Goal: Communication & Community: Answer question/provide support

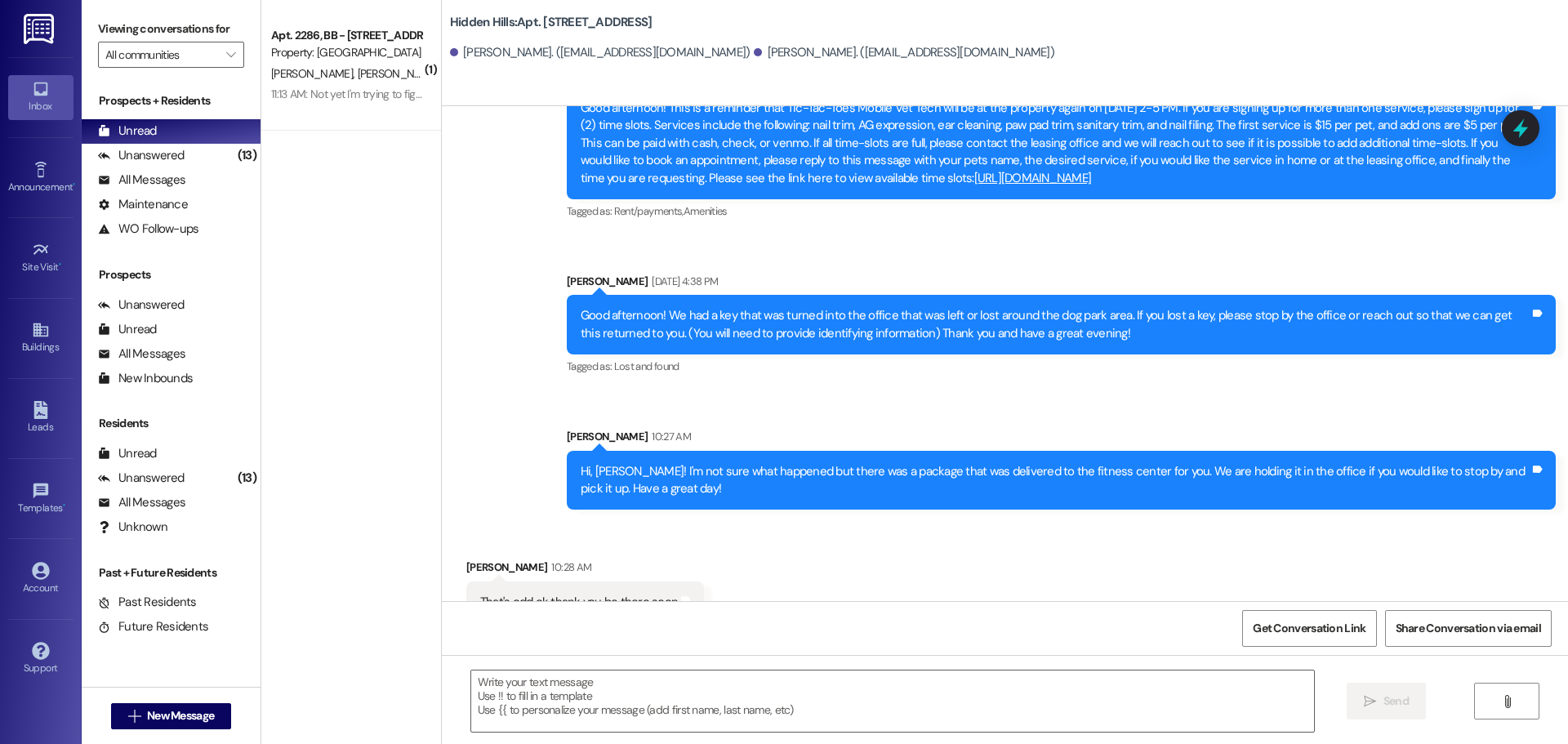
scroll to position [8787, 0]
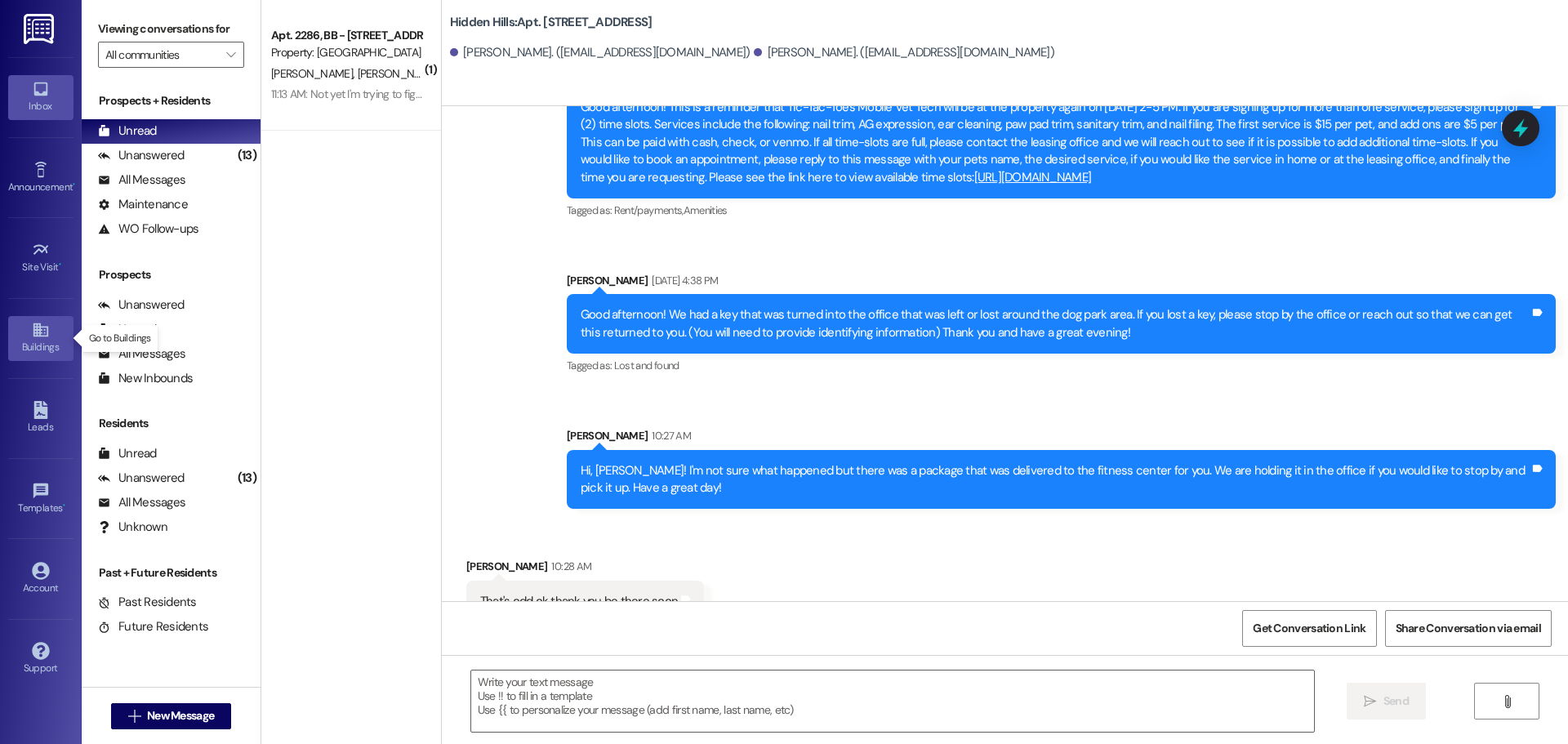
click at [36, 336] on icon at bounding box center [40, 330] width 15 height 14
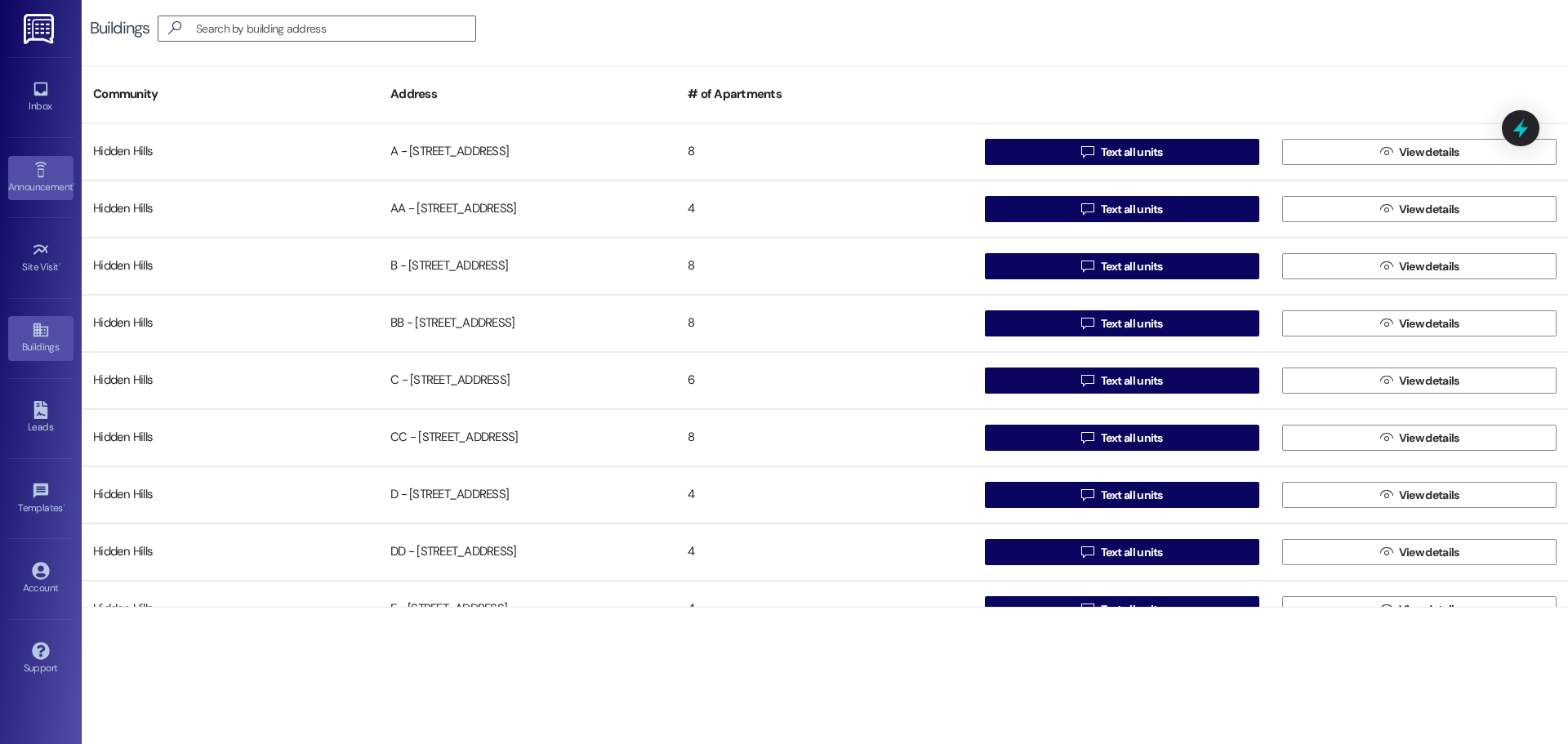
click at [60, 187] on div "Announcement •" at bounding box center [41, 187] width 81 height 16
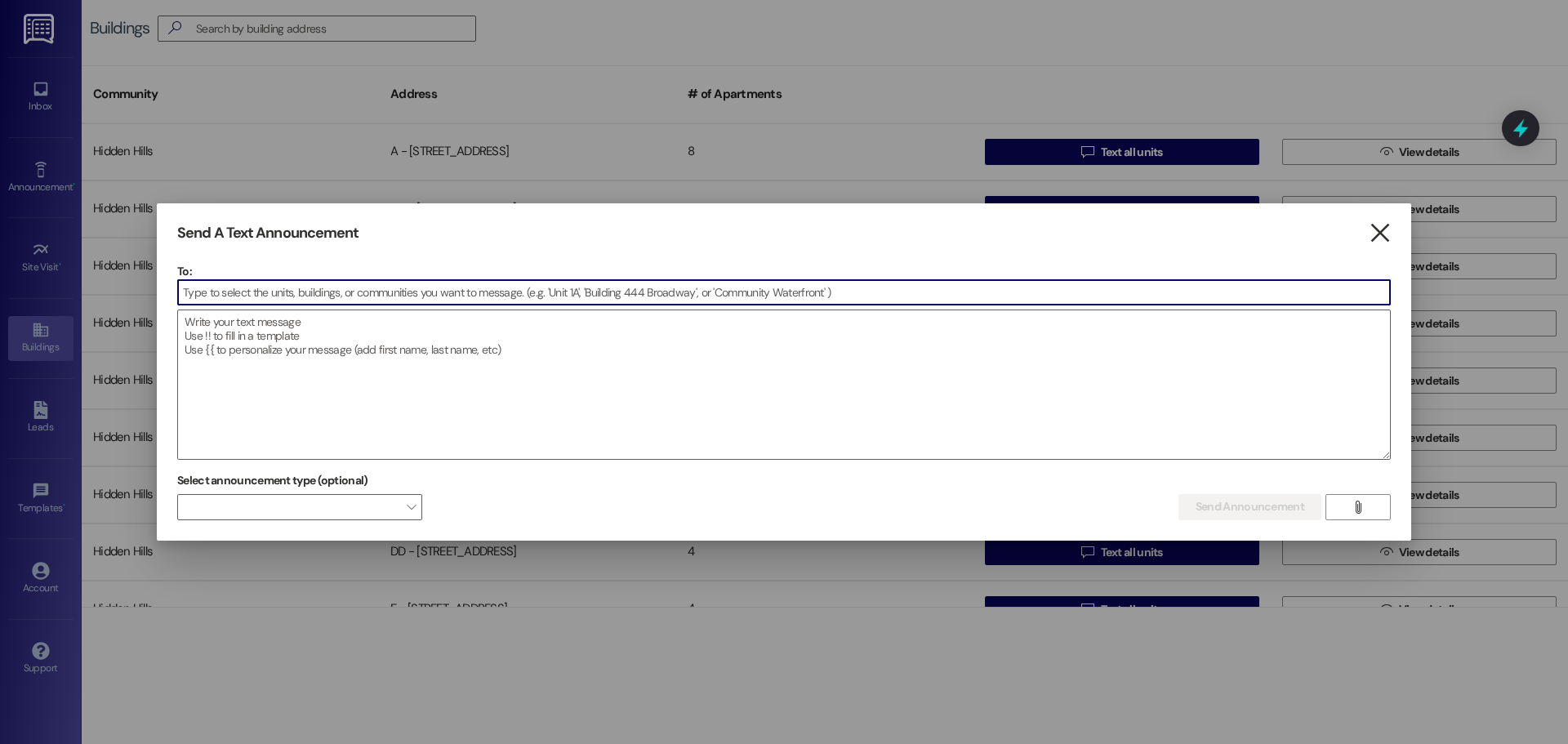
click at [1390, 237] on icon "" at bounding box center [1379, 233] width 22 height 17
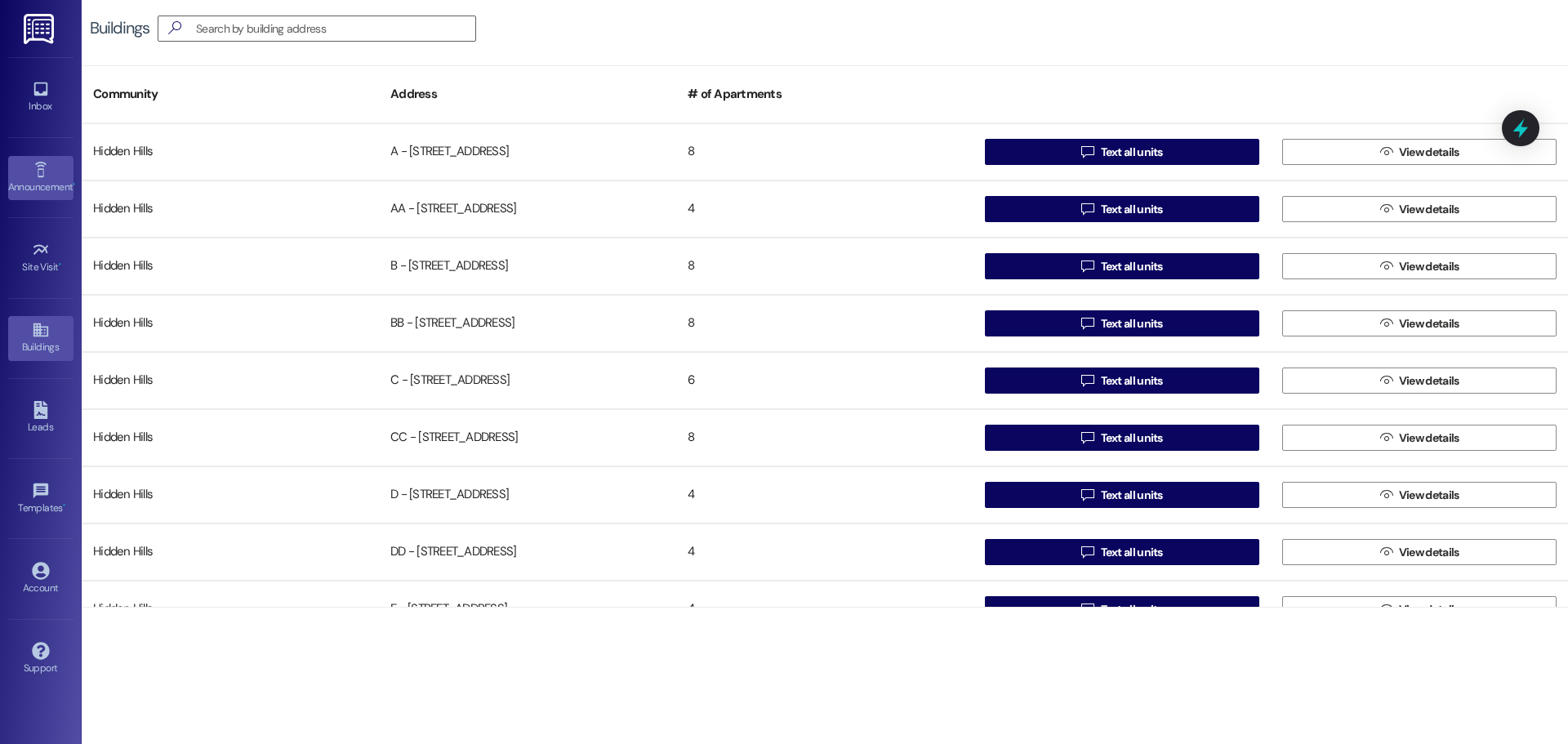
click at [45, 175] on icon at bounding box center [41, 169] width 18 height 18
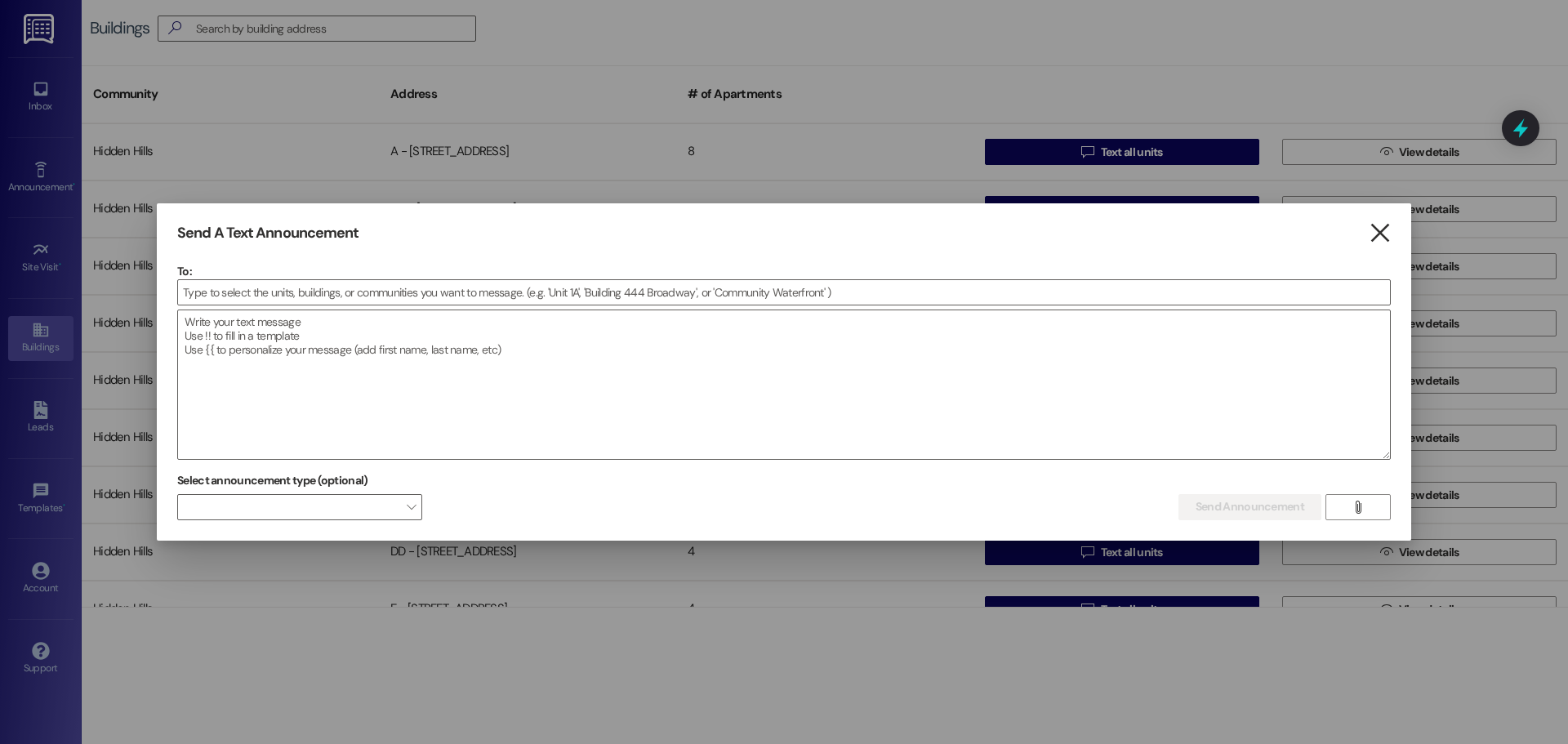
click at [1375, 237] on icon "" at bounding box center [1379, 233] width 22 height 17
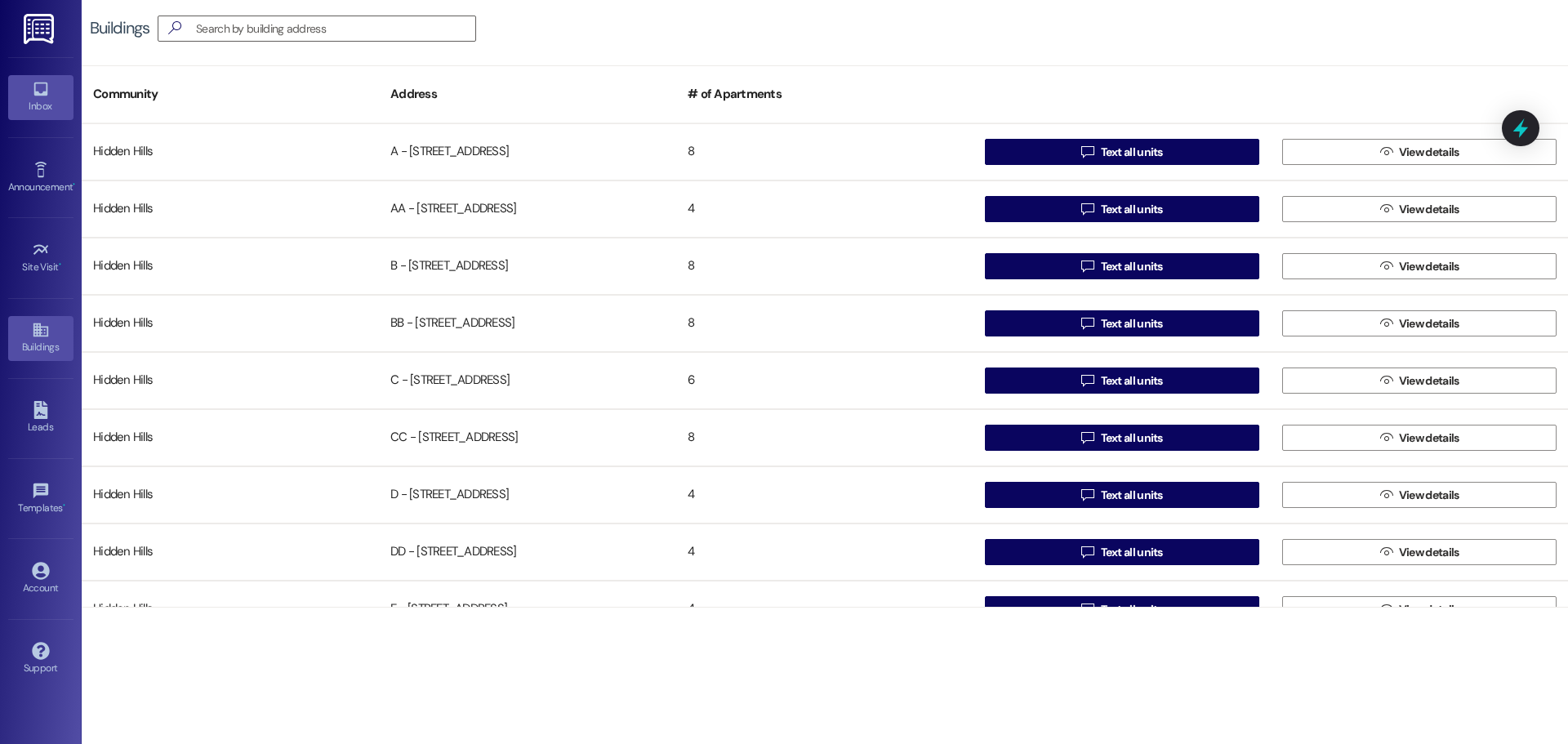
click at [44, 103] on div "Inbox" at bounding box center [41, 105] width 81 height 16
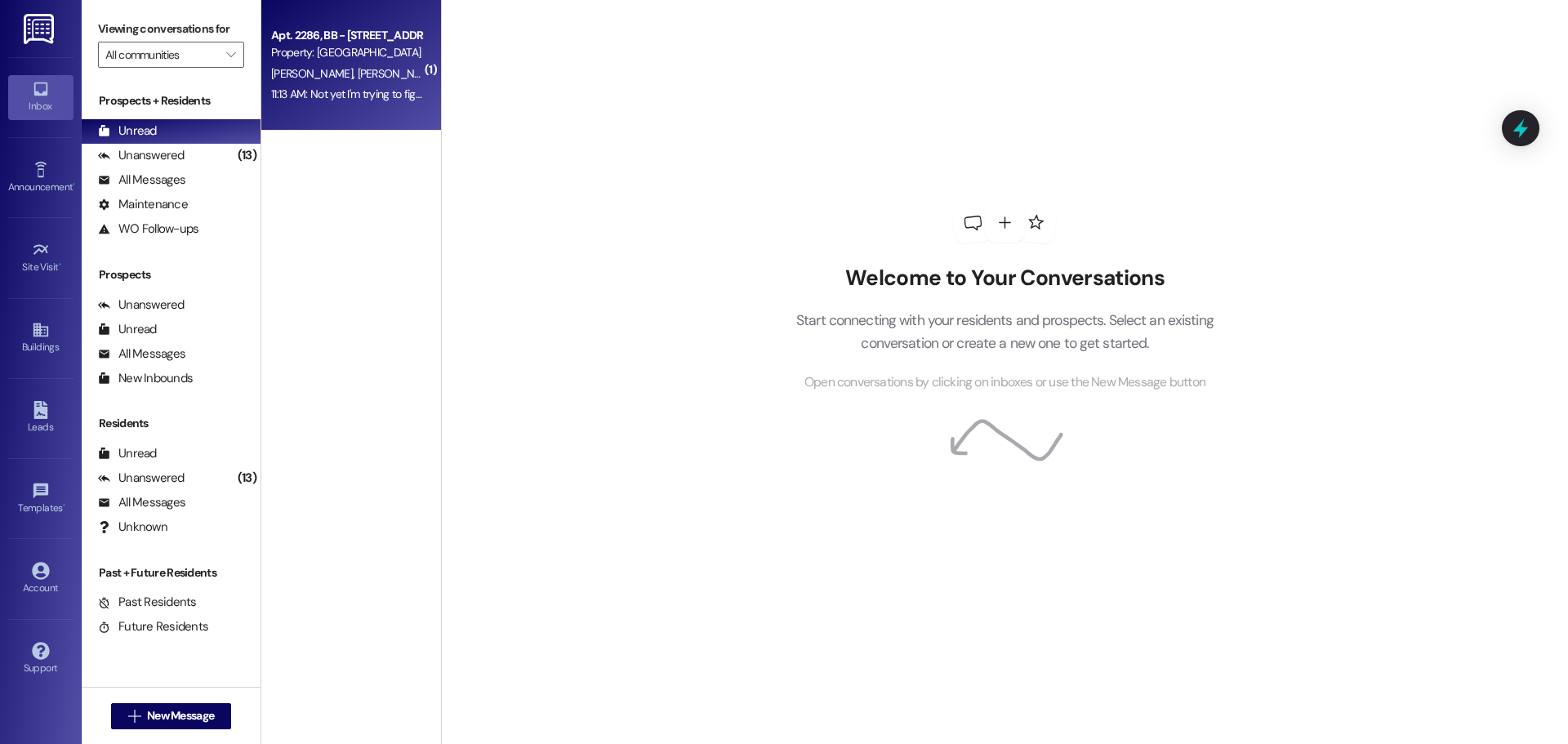
click at [353, 66] on div "[PERSON_NAME] [PERSON_NAME][GEOGRAPHIC_DATA]" at bounding box center [347, 74] width 155 height 20
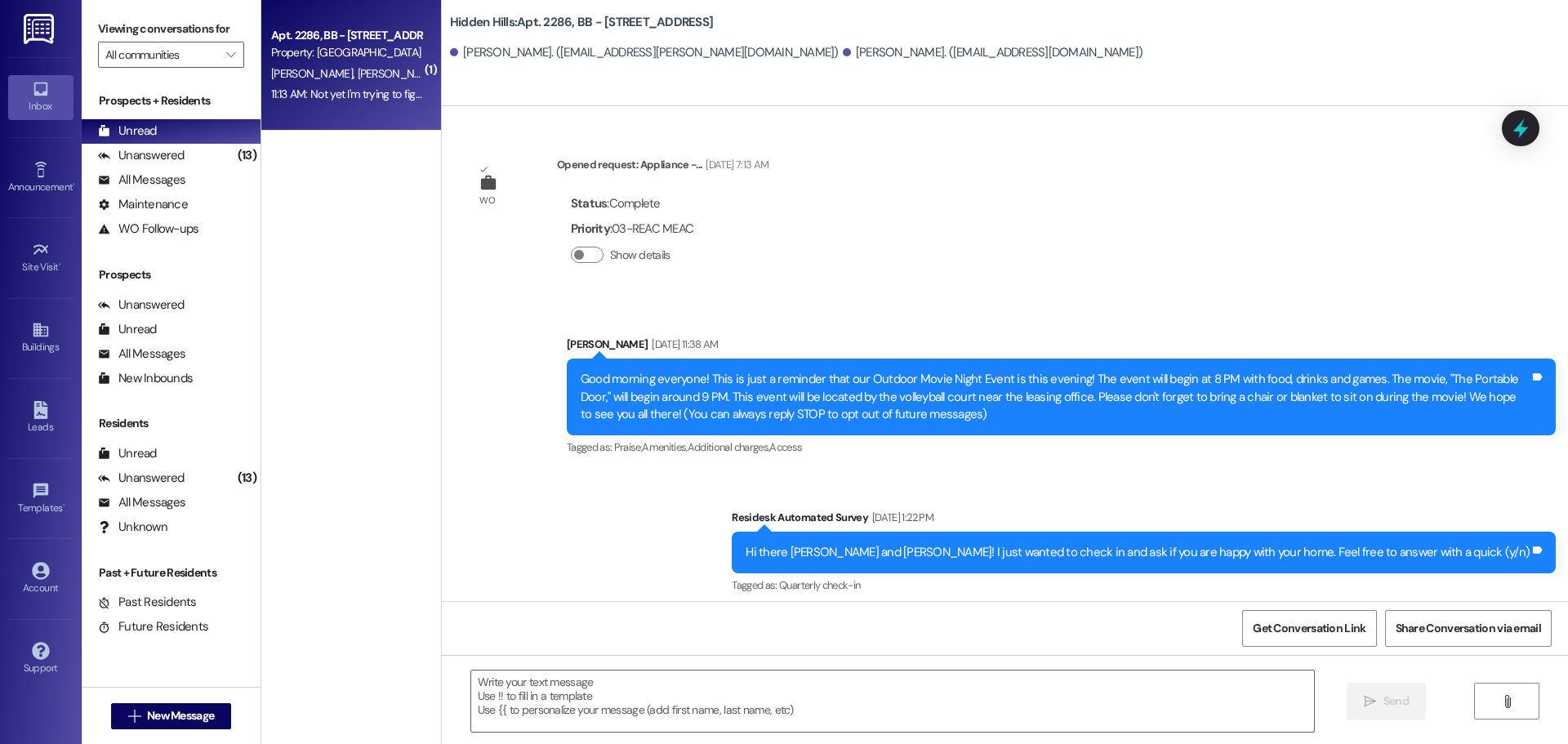
scroll to position [23237, 0]
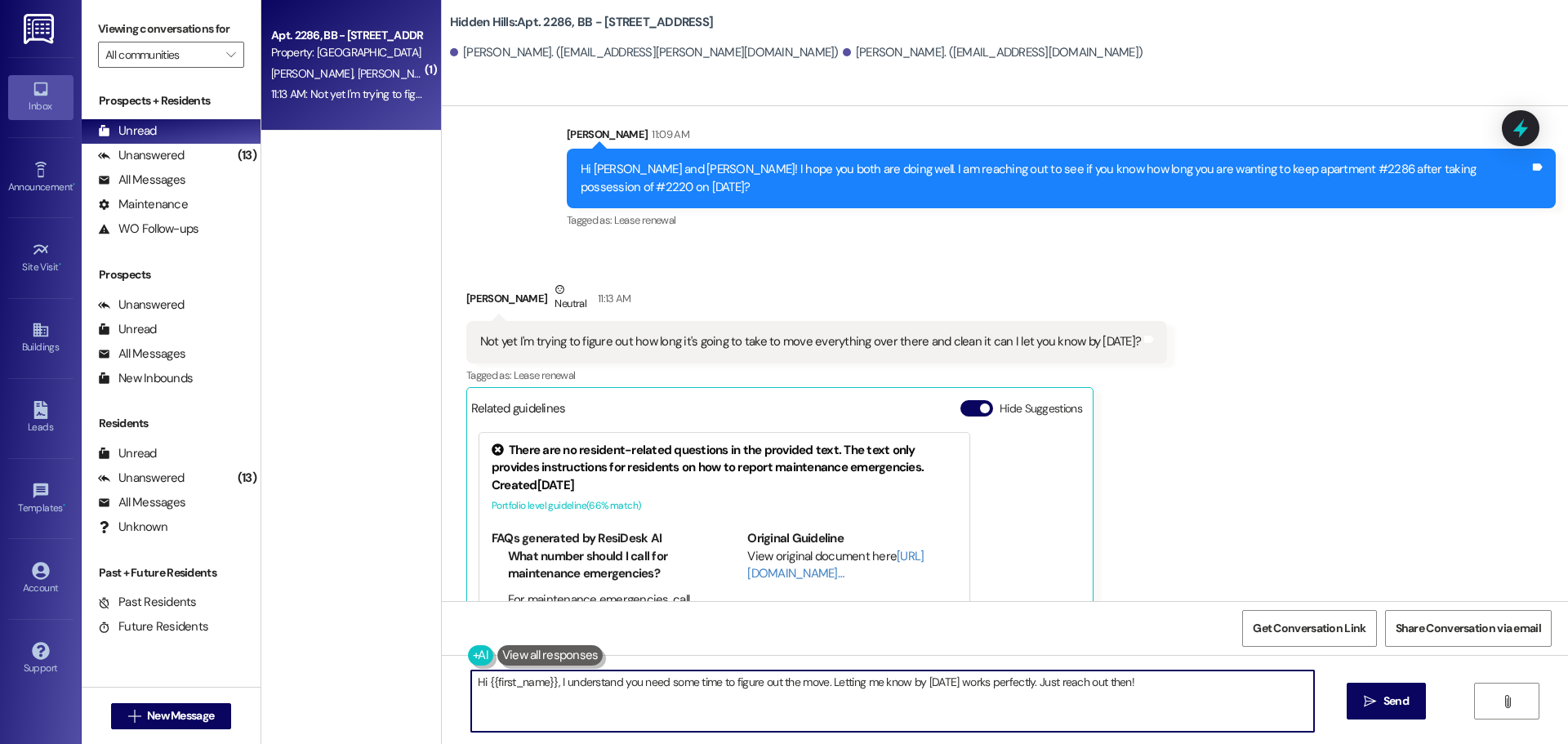
drag, startPoint x: 1170, startPoint y: 684, endPoint x: 270, endPoint y: 674, distance: 900.1
click at [270, 674] on div "( 1 ) Apt. 2286, BB - [STREET_ADDRESS] Property: [GEOGRAPHIC_DATA] [PERSON_NAME…" at bounding box center [914, 372] width 1307 height 744
type textarea "Hi, [PERSON_NAME]! Yes, that will be fine. Thank you!"
click at [1389, 710] on button " Send" at bounding box center [1386, 701] width 79 height 37
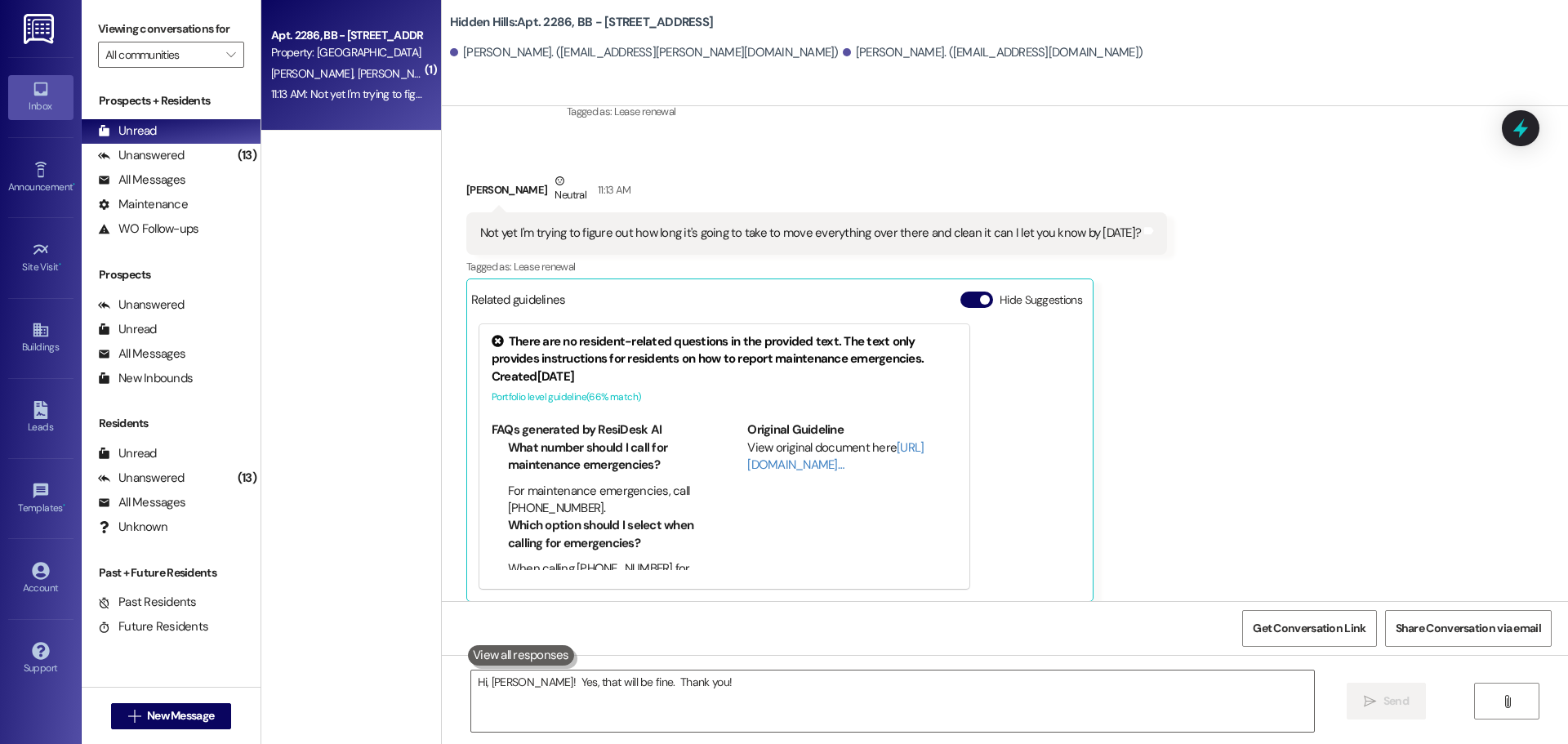
scroll to position [23350, 0]
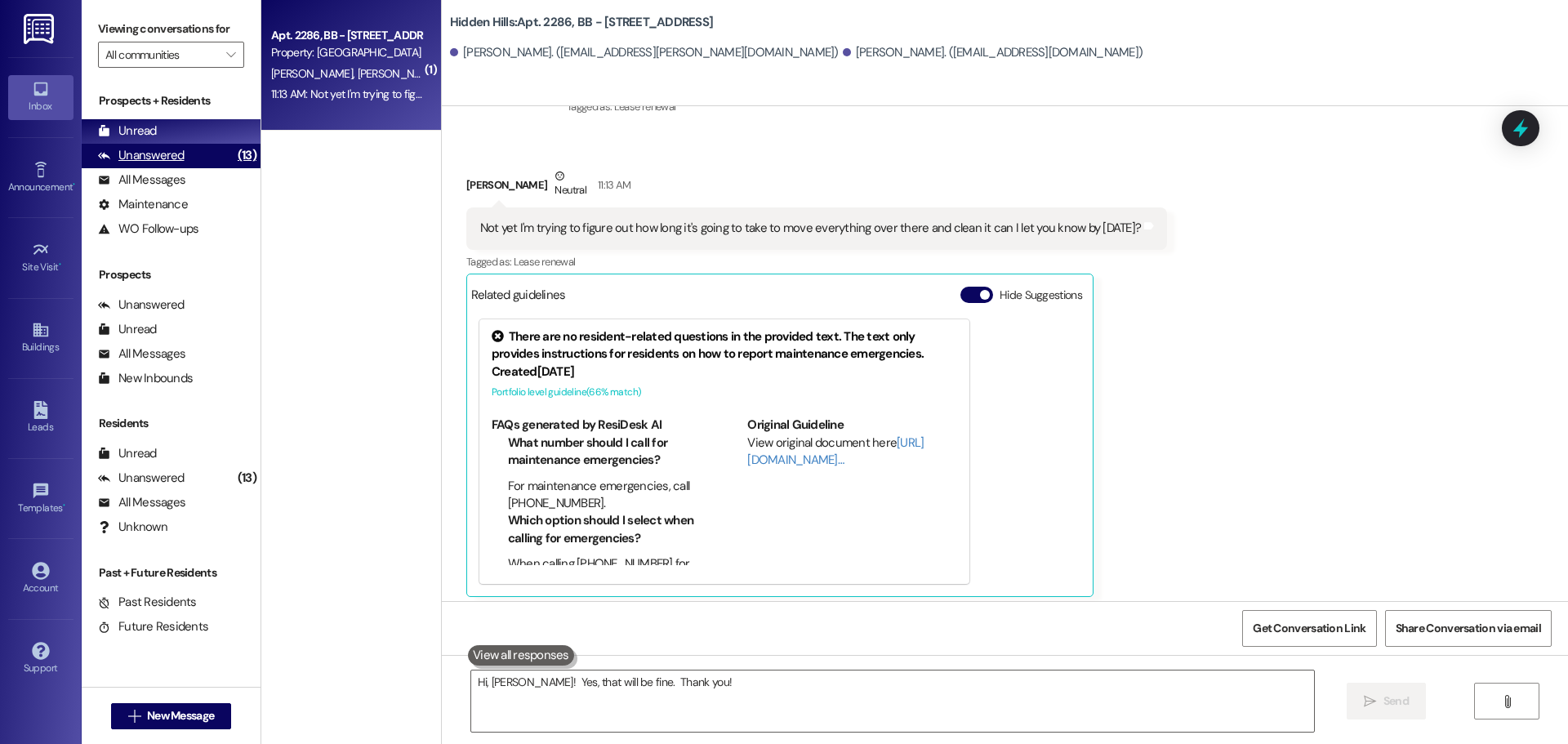
click at [160, 158] on div "Unanswered" at bounding box center [140, 156] width 86 height 17
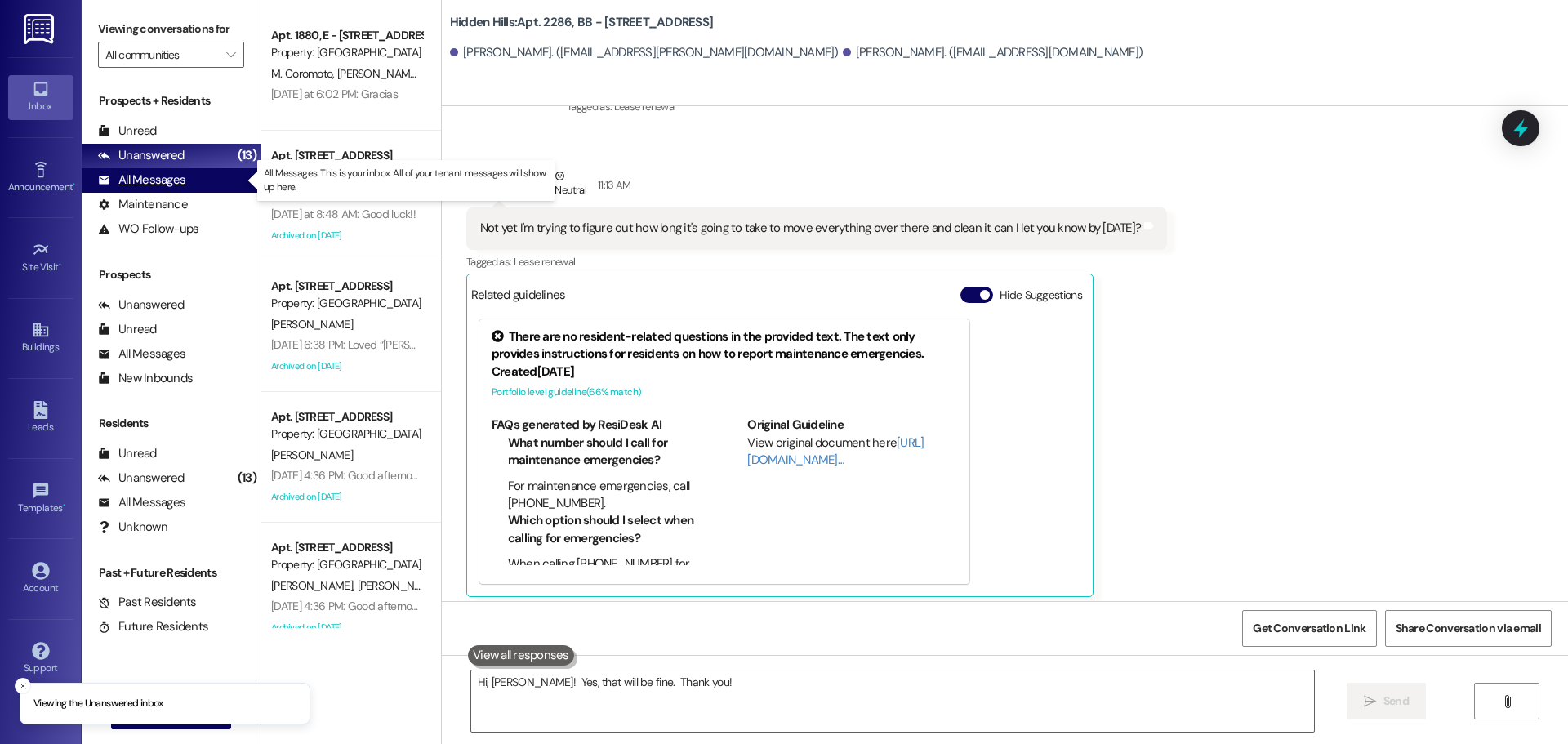
click at [160, 177] on div "All Messages" at bounding box center [141, 180] width 87 height 17
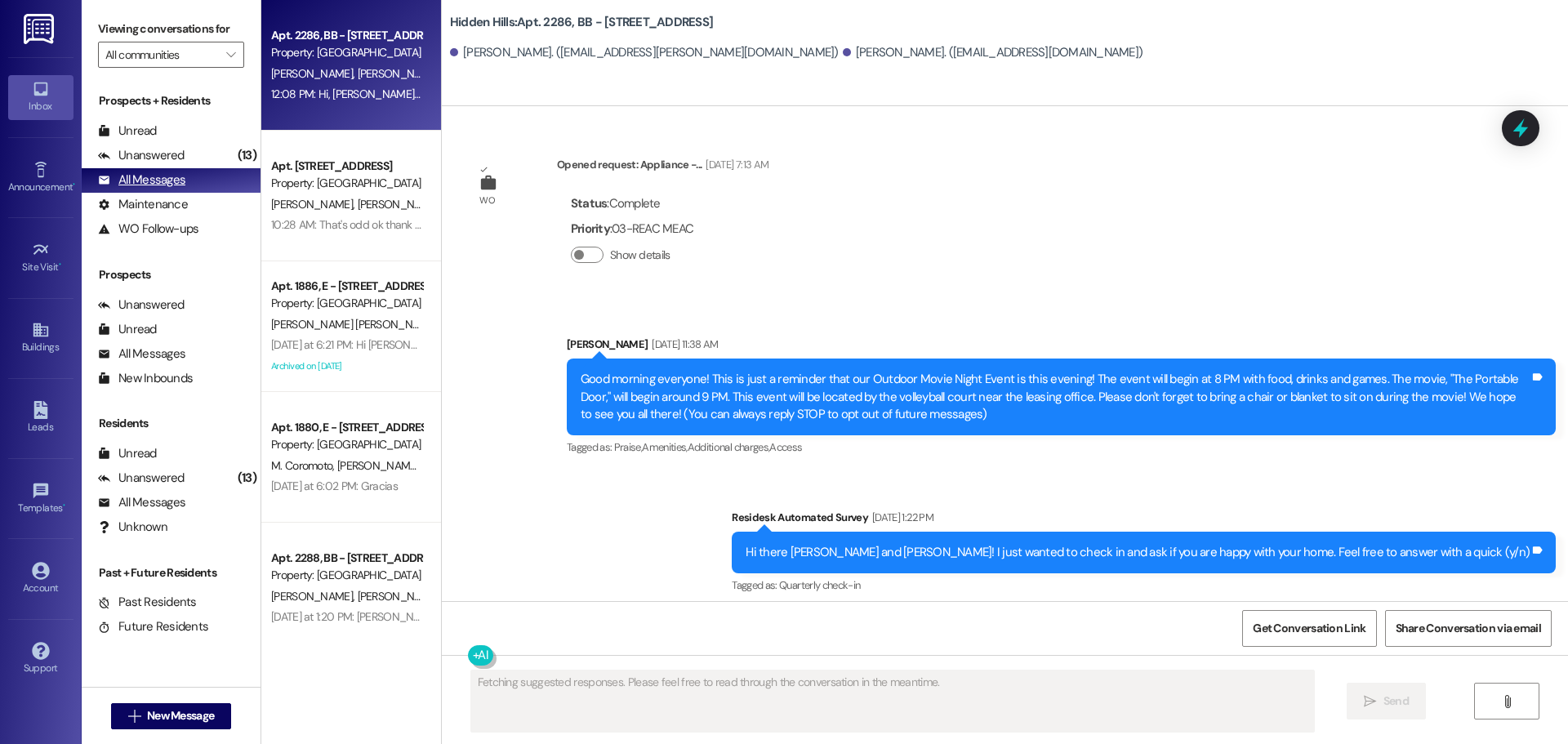
scroll to position [23236, 0]
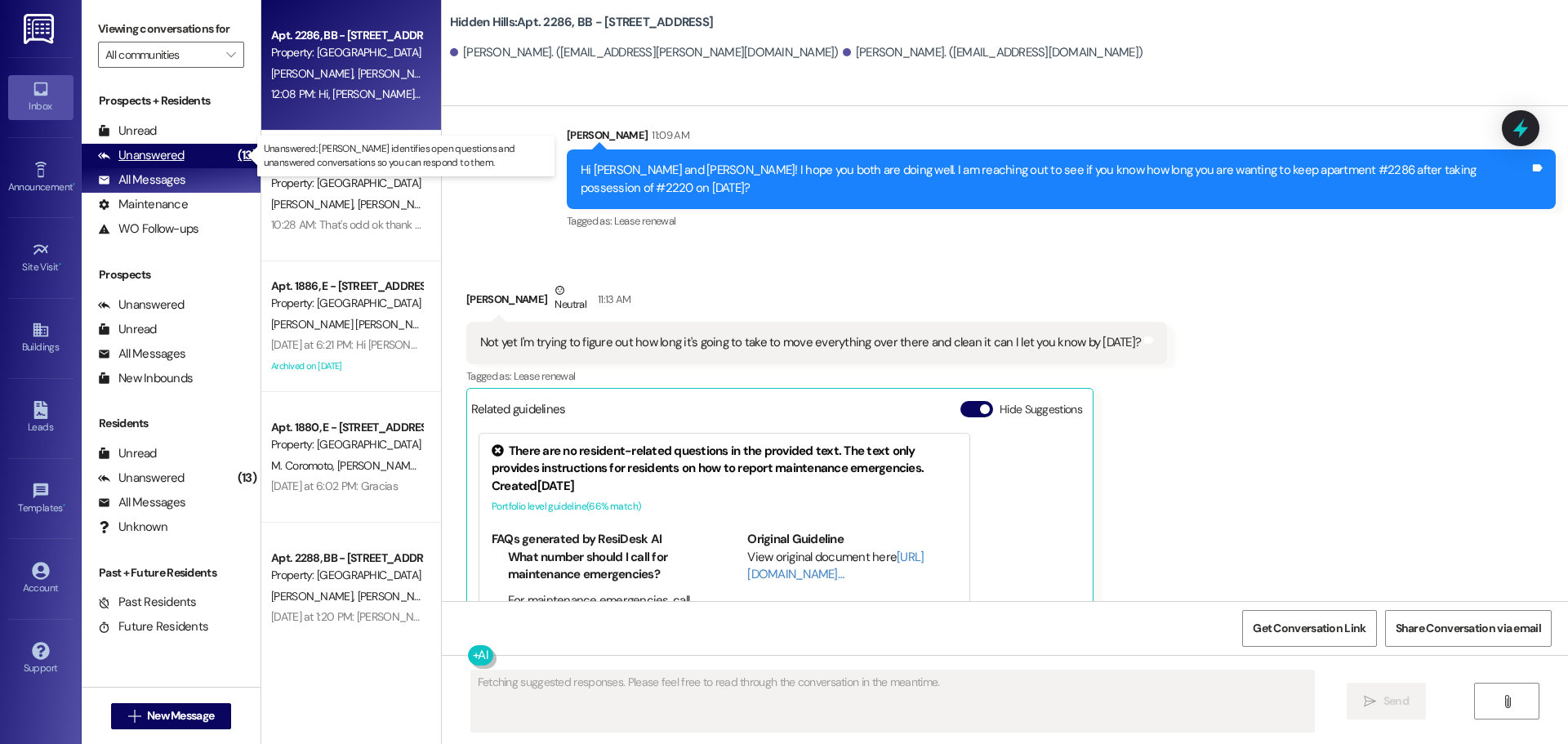
click at [162, 150] on div "Unanswered" at bounding box center [140, 156] width 86 height 17
